Goal: Information Seeking & Learning: Learn about a topic

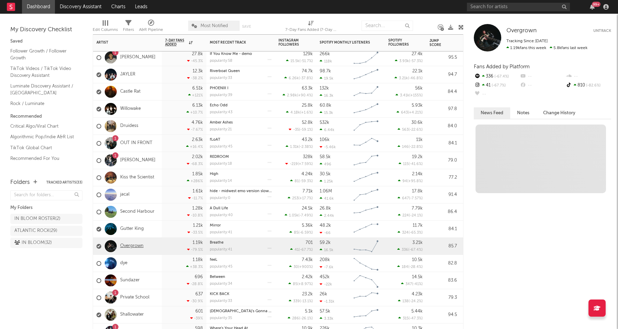
click at [131, 247] on link "Overgrown" at bounding box center [131, 246] width 23 height 6
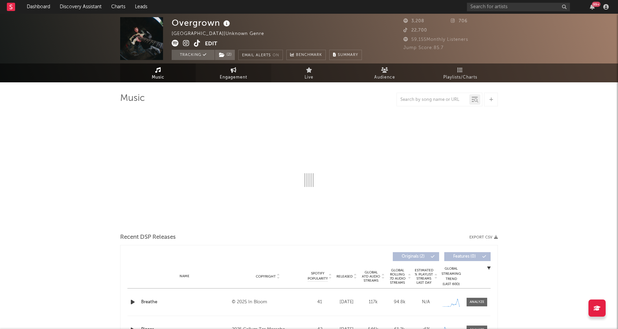
select select "1w"
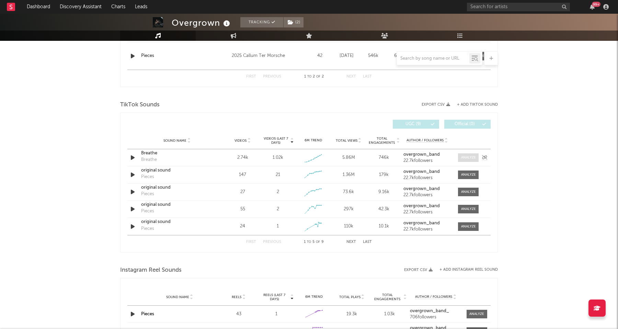
click at [471, 153] on span at bounding box center [468, 157] width 21 height 9
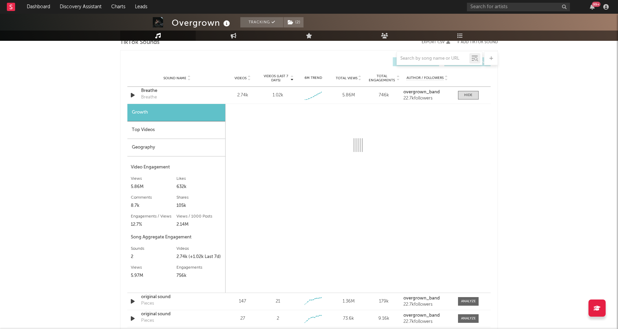
scroll to position [408, 0]
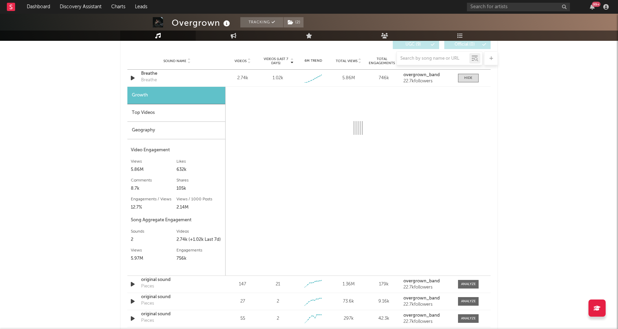
select select "1w"
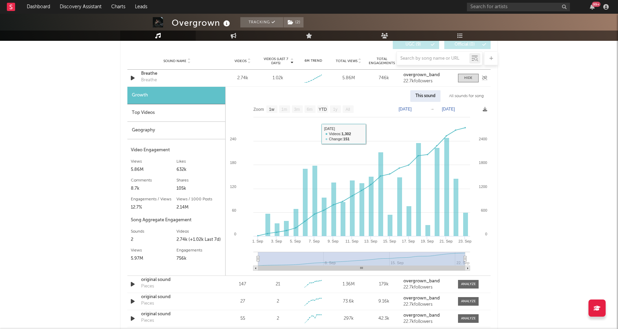
click at [149, 79] on div "Breathe" at bounding box center [149, 80] width 16 height 7
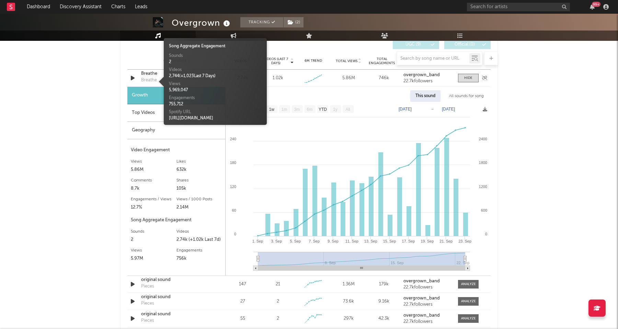
click at [148, 71] on div "Sound Name Breathe Breathe Videos 2.74k Videos (last 7 days) 1.02k Weekly Growt…" at bounding box center [308, 78] width 363 height 17
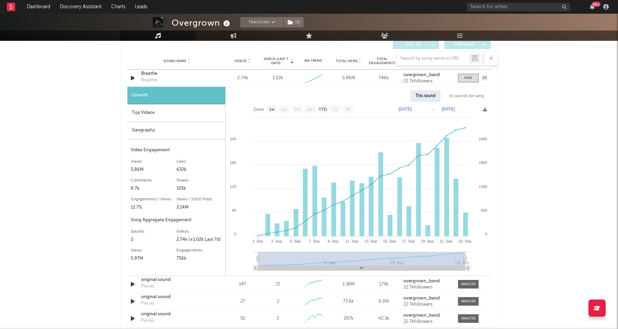
click at [150, 75] on div "Breathe" at bounding box center [177, 73] width 72 height 7
